Goal: Navigation & Orientation: Understand site structure

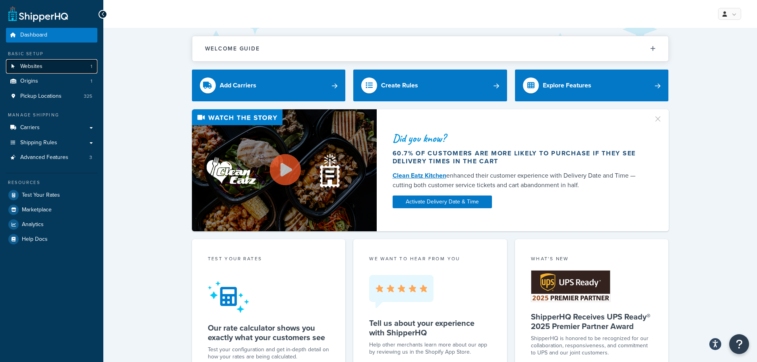
click at [49, 66] on link "Websites 1" at bounding box center [51, 66] width 91 height 15
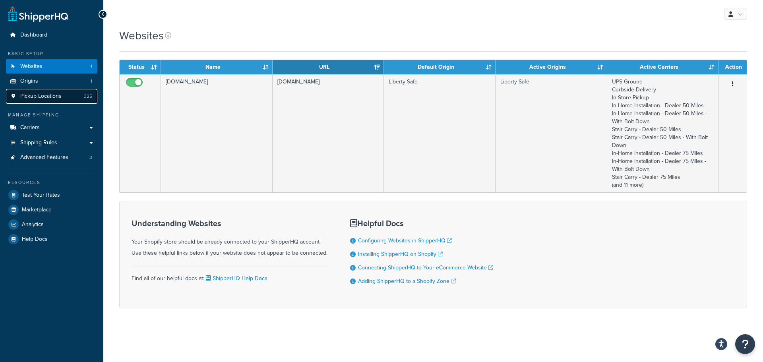
click at [46, 96] on span "Pickup Locations" at bounding box center [40, 96] width 41 height 7
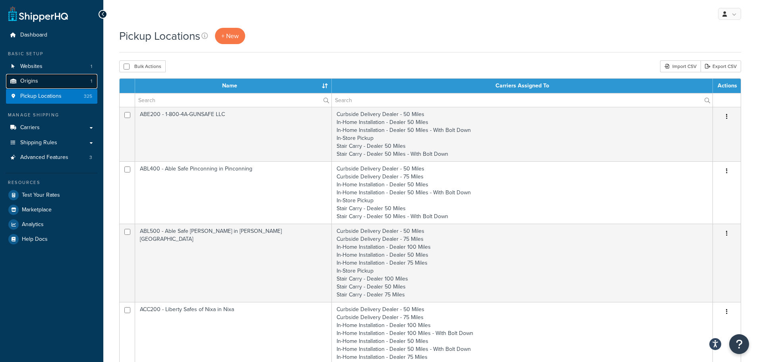
click at [46, 83] on link "Origins 1" at bounding box center [51, 81] width 91 height 15
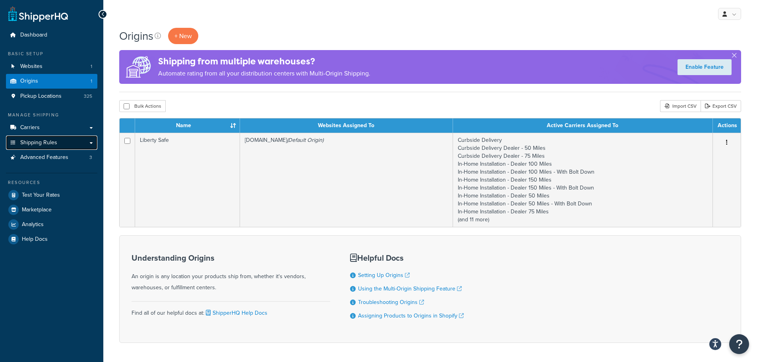
click at [49, 146] on span "Shipping Rules" at bounding box center [38, 143] width 37 height 7
